Goal: Answer question/provide support

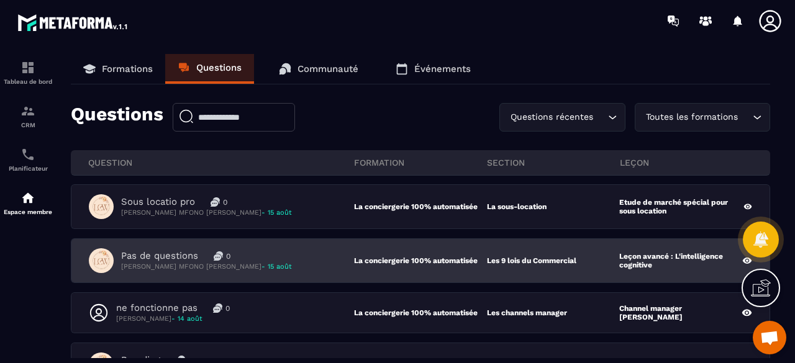
scroll to position [124, 0]
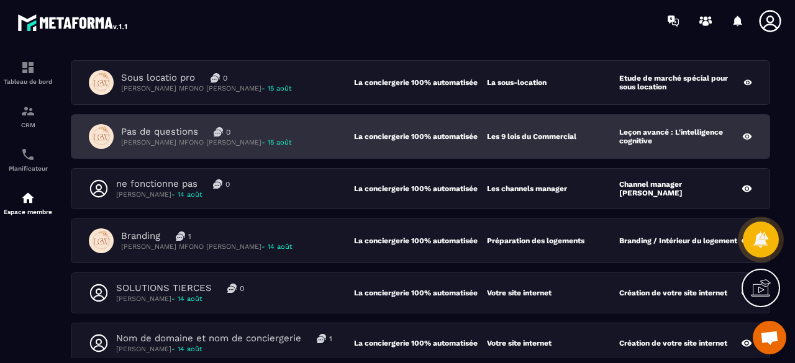
click at [278, 147] on div "Pas de questions 0 [PERSON_NAME] MFONO [PERSON_NAME] - 15 août" at bounding box center [221, 136] width 265 height 25
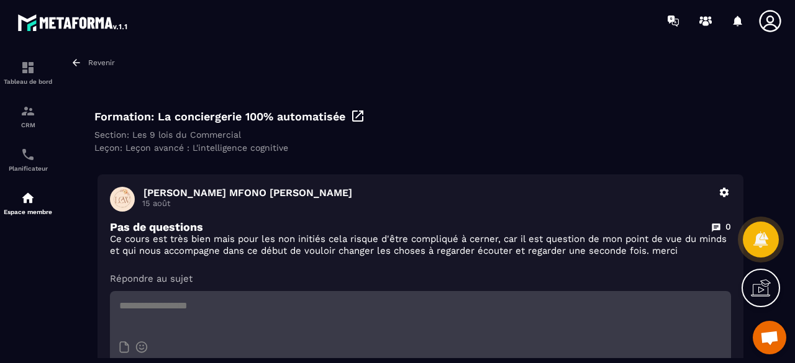
scroll to position [62, 0]
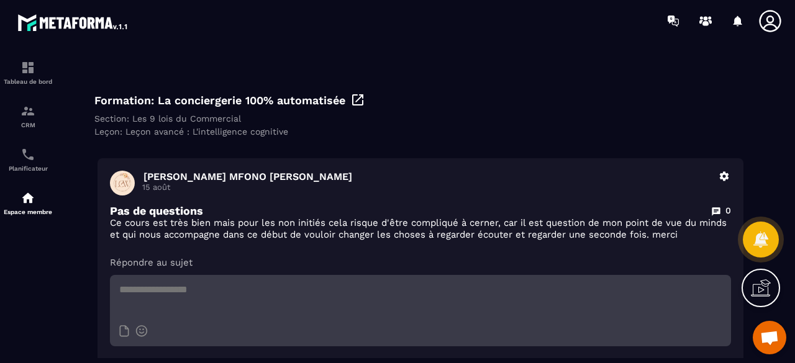
click at [129, 181] on span at bounding box center [122, 183] width 25 height 25
click at [221, 178] on p "[PERSON_NAME] MFONO [PERSON_NAME]" at bounding box center [426, 177] width 567 height 12
click at [726, 179] on icon at bounding box center [724, 176] width 9 height 9
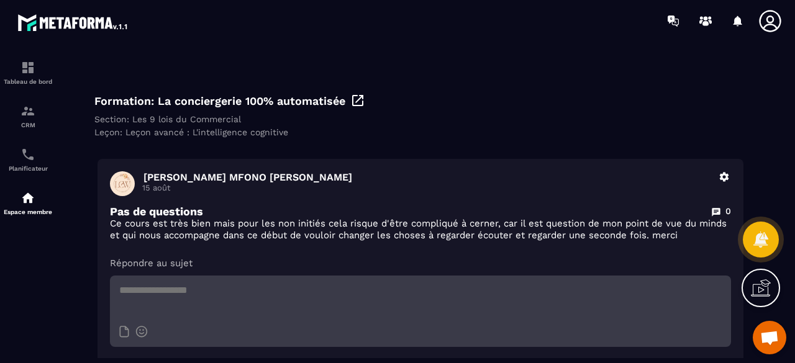
scroll to position [0, 0]
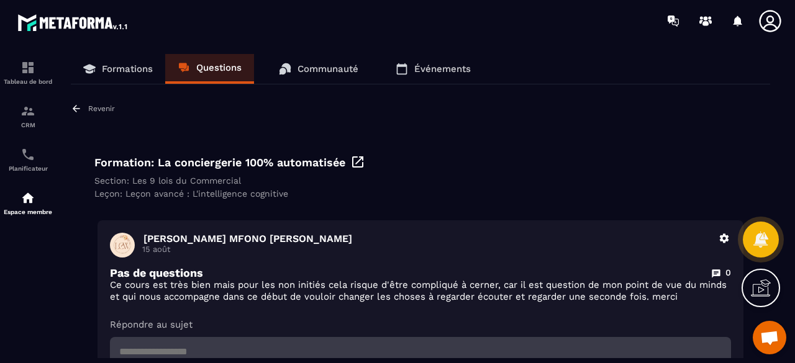
click at [118, 79] on link "Formations" at bounding box center [118, 69] width 94 height 30
click at [143, 73] on p "Formations" at bounding box center [127, 68] width 51 height 11
click at [72, 107] on icon at bounding box center [76, 108] width 11 height 11
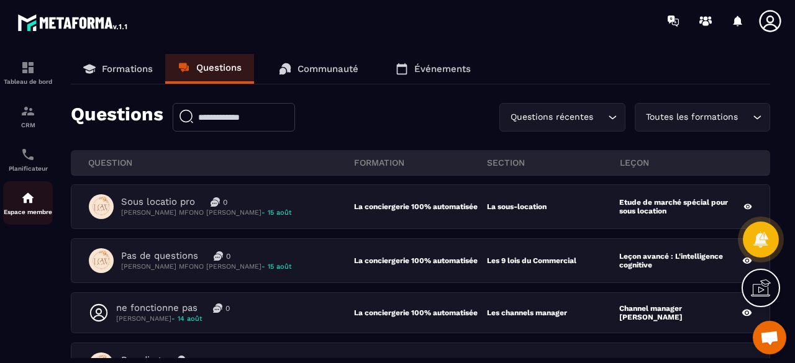
click at [19, 210] on div "Espace membre" at bounding box center [28, 203] width 50 height 25
click at [120, 70] on p "Formations" at bounding box center [127, 68] width 51 height 11
click at [35, 153] on img at bounding box center [27, 154] width 15 height 15
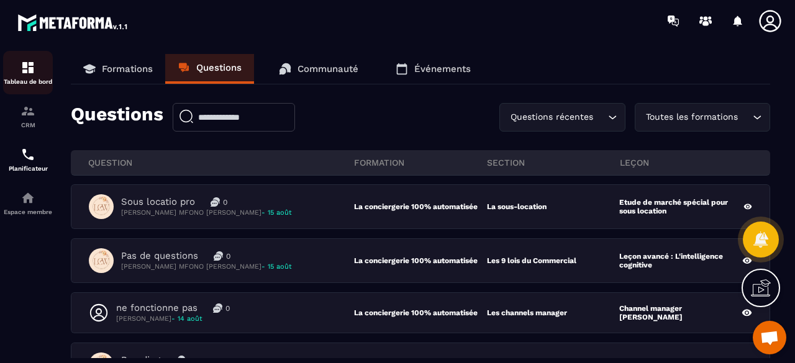
click at [29, 83] on p "Tableau de bord" at bounding box center [28, 81] width 50 height 7
